Goal: Information Seeking & Learning: Learn about a topic

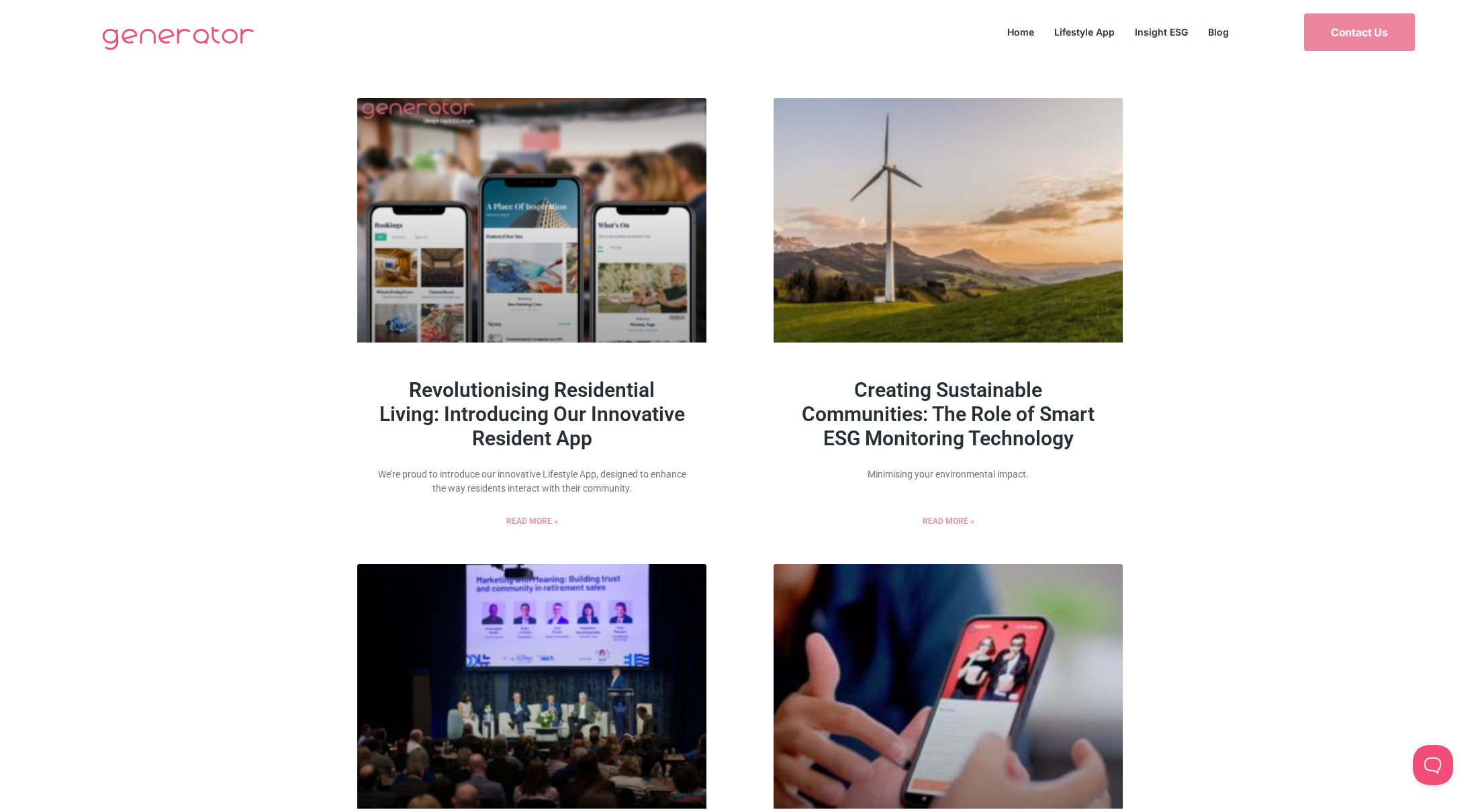
click at [1011, 385] on link "Creating Sustainable Communities: The Role of Smart ESG Monitoring Technology" at bounding box center [948, 414] width 292 height 72
click at [962, 195] on link at bounding box center [948, 220] width 349 height 245
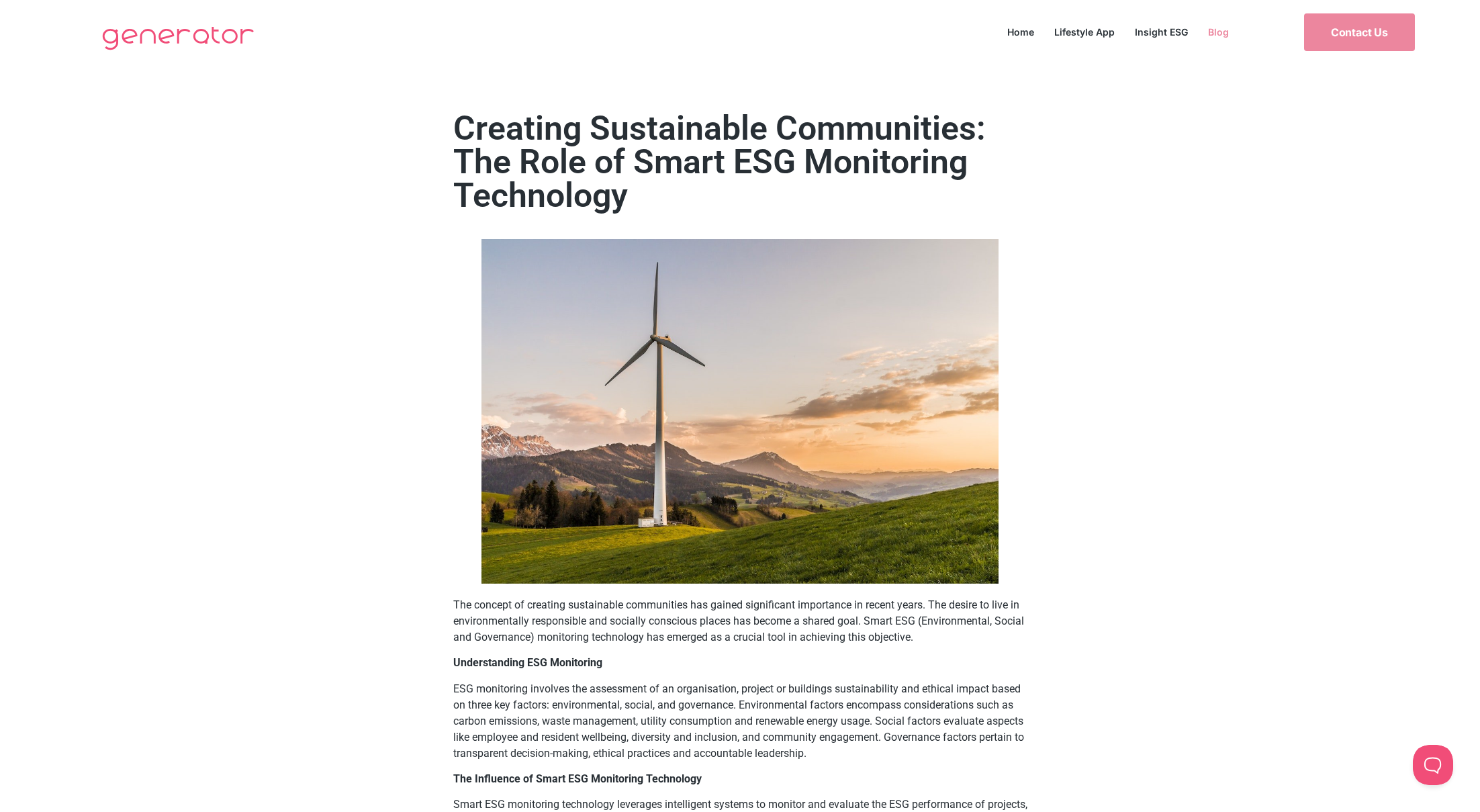
click at [1210, 26] on link "Blog" at bounding box center [1219, 32] width 41 height 18
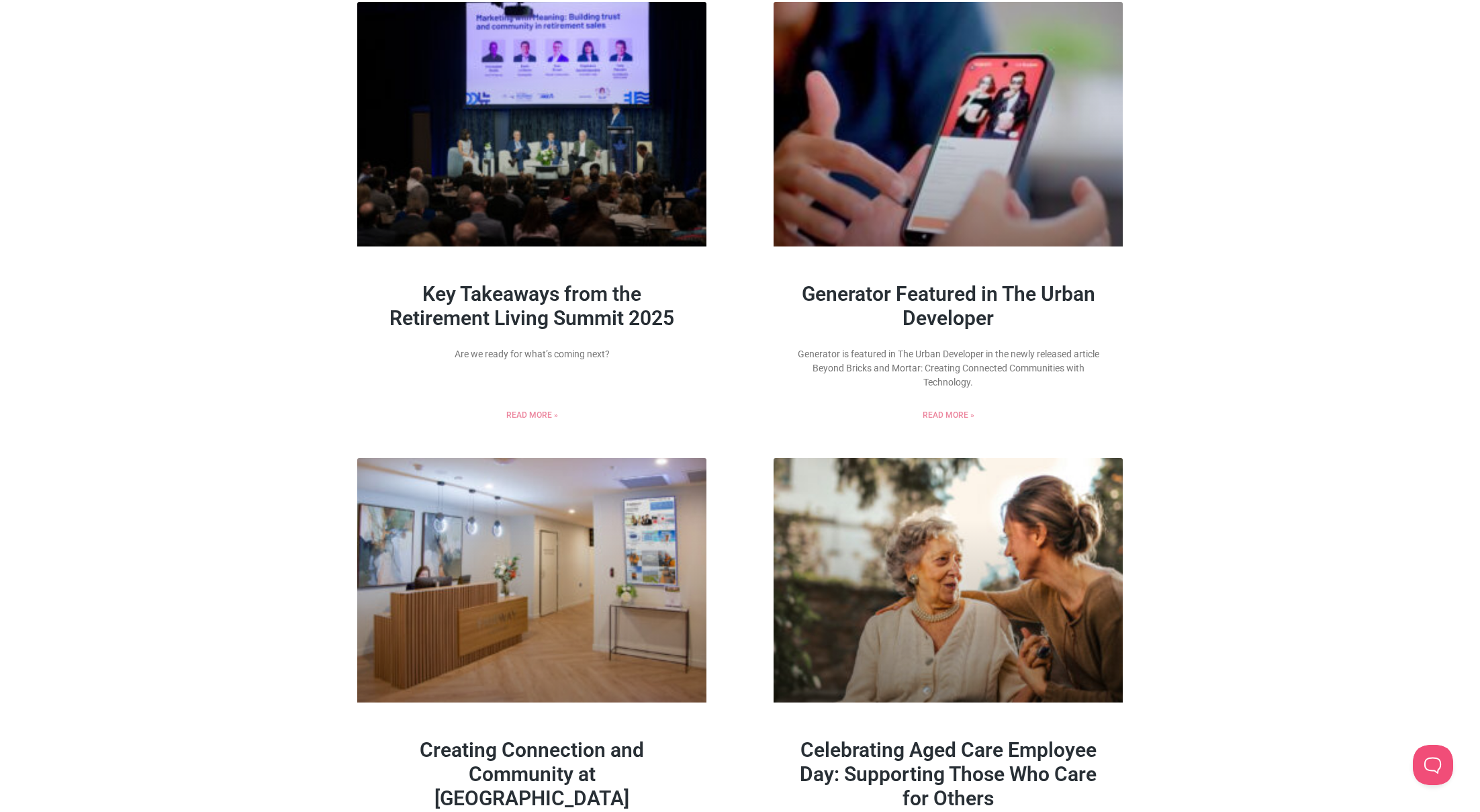
scroll to position [641, 0]
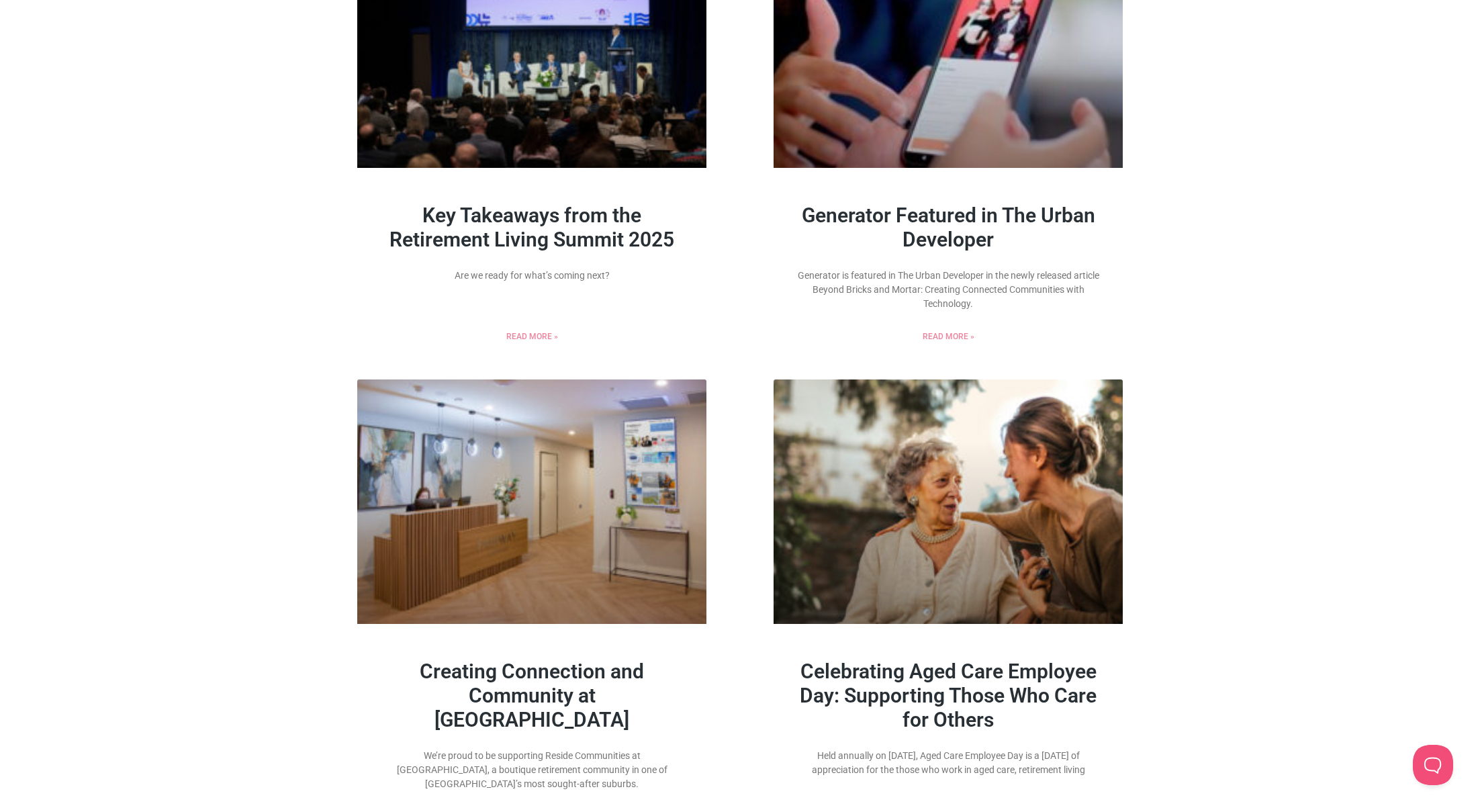
click at [564, 239] on link "Key Takeaways from the Retirement Living Summit 2025" at bounding box center [532, 227] width 284 height 48
